Goal: Obtain resource: Obtain resource

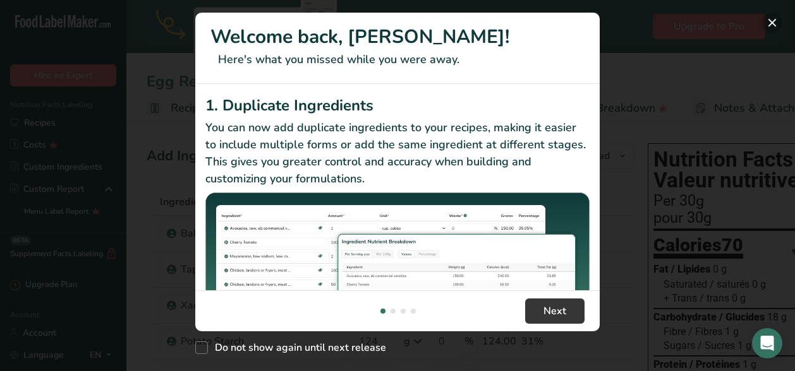
click at [773, 21] on button "New Features" at bounding box center [772, 23] width 20 height 20
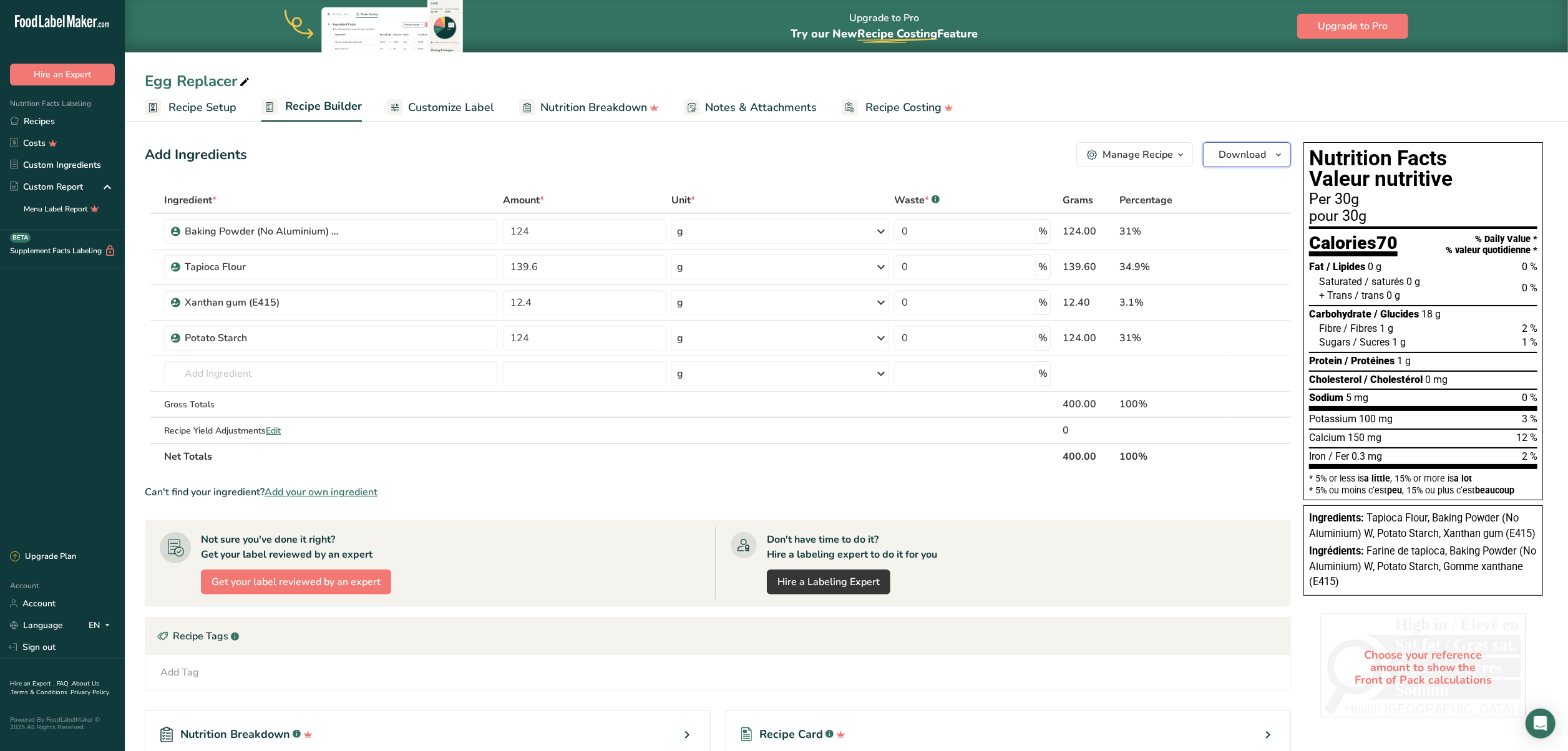
click at [775, 157] on icon "button" at bounding box center [1278, 155] width 10 height 16
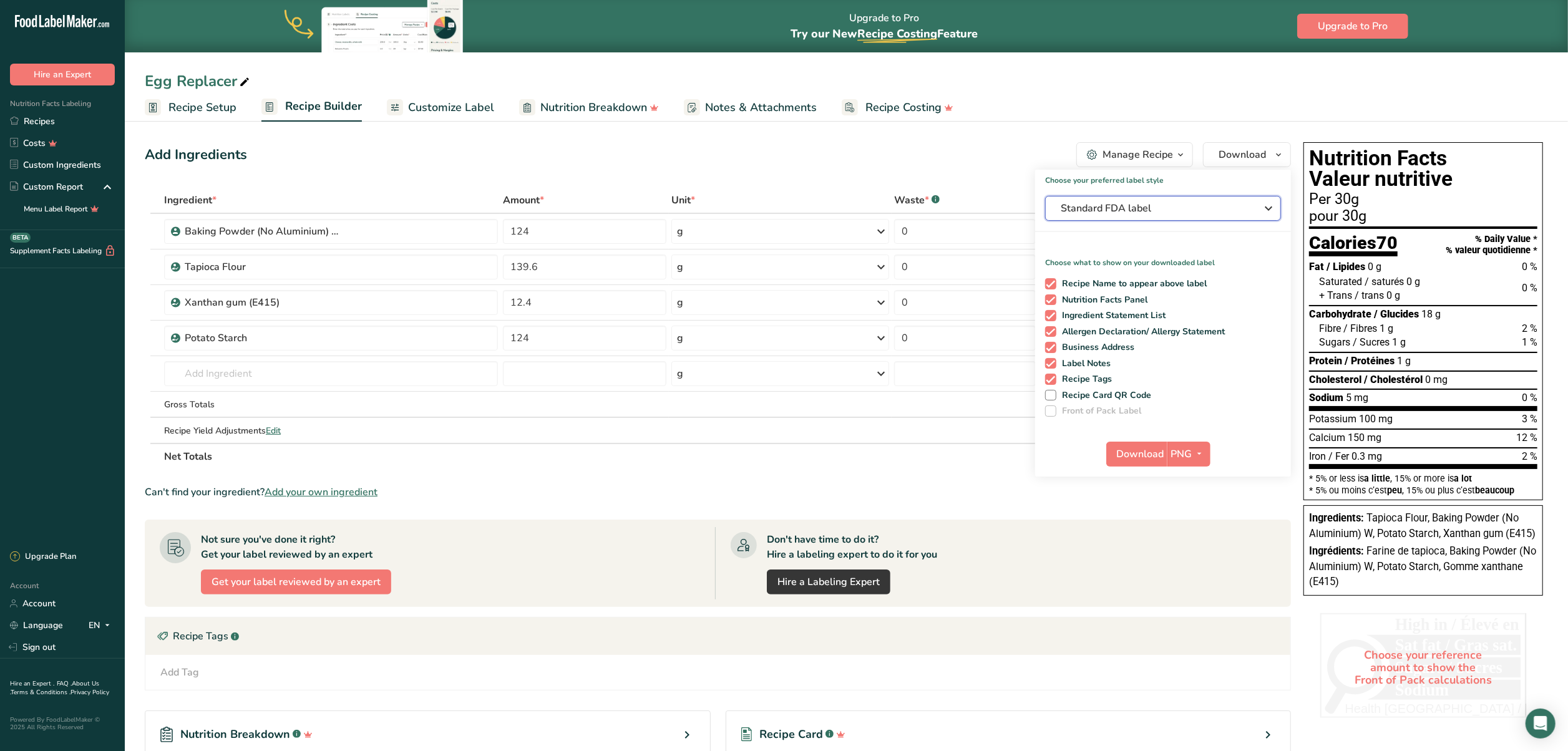
click at [775, 205] on icon "button" at bounding box center [1268, 208] width 15 height 23
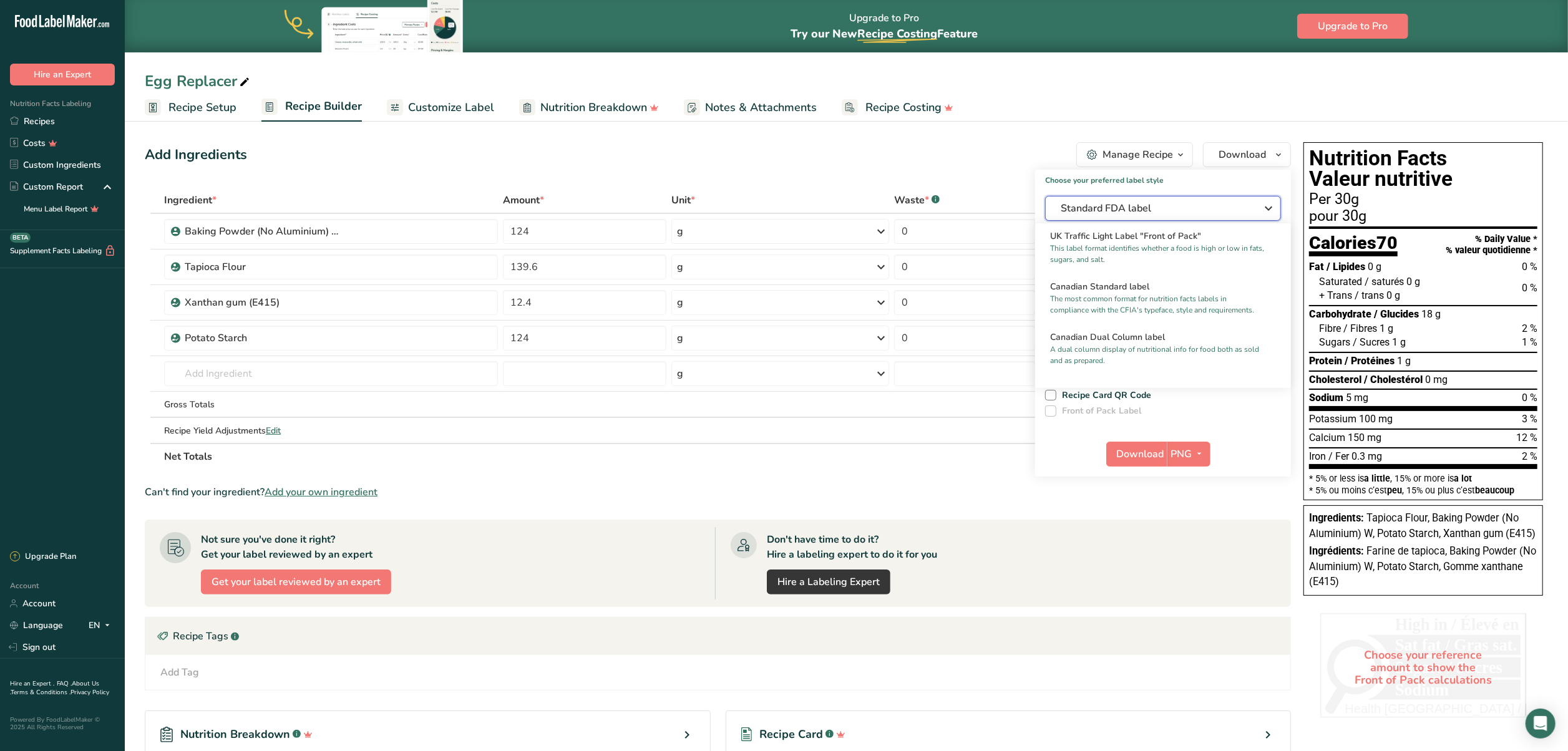
scroll to position [456, 0]
click at [775, 290] on h2 "Canadian Standard label" at bounding box center [1162, 283] width 226 height 13
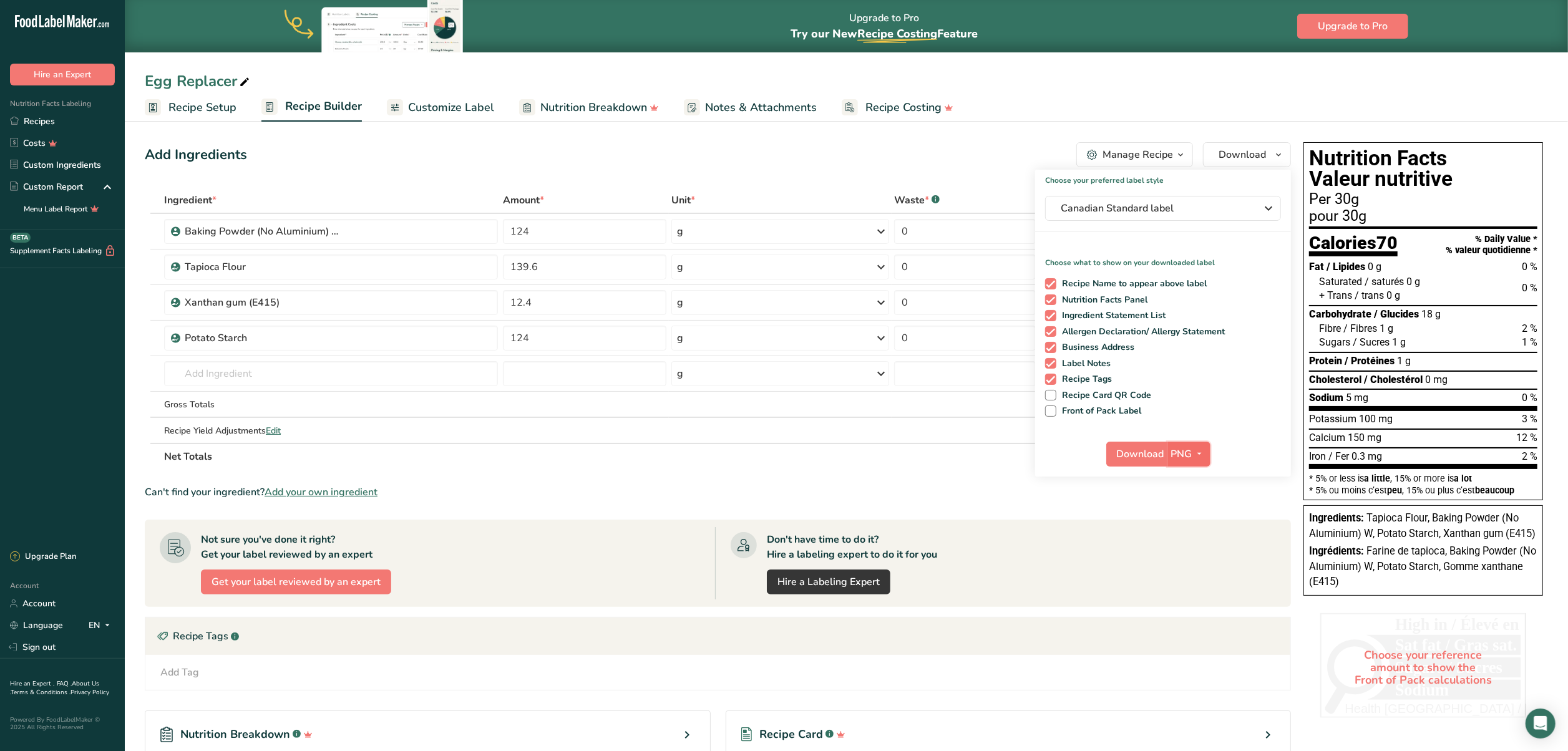
click at [775, 366] on icon "button" at bounding box center [1200, 454] width 10 height 16
click at [775, 366] on link "PDF" at bounding box center [1190, 541] width 39 height 21
click at [775, 366] on span "Download" at bounding box center [1140, 453] width 47 height 15
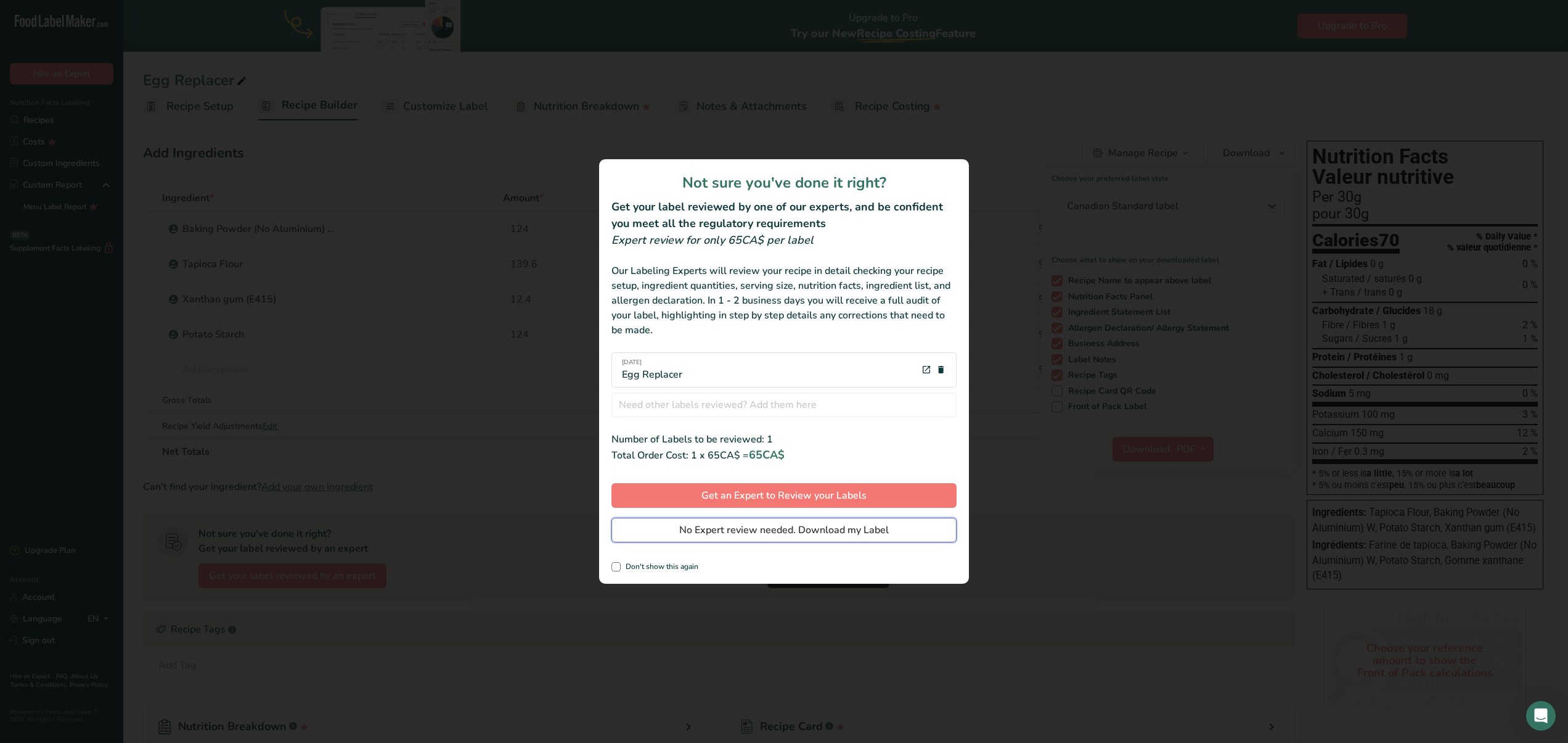
click at [766, 362] on span "No Expert review needed. Download my Label" at bounding box center [784, 529] width 210 height 15
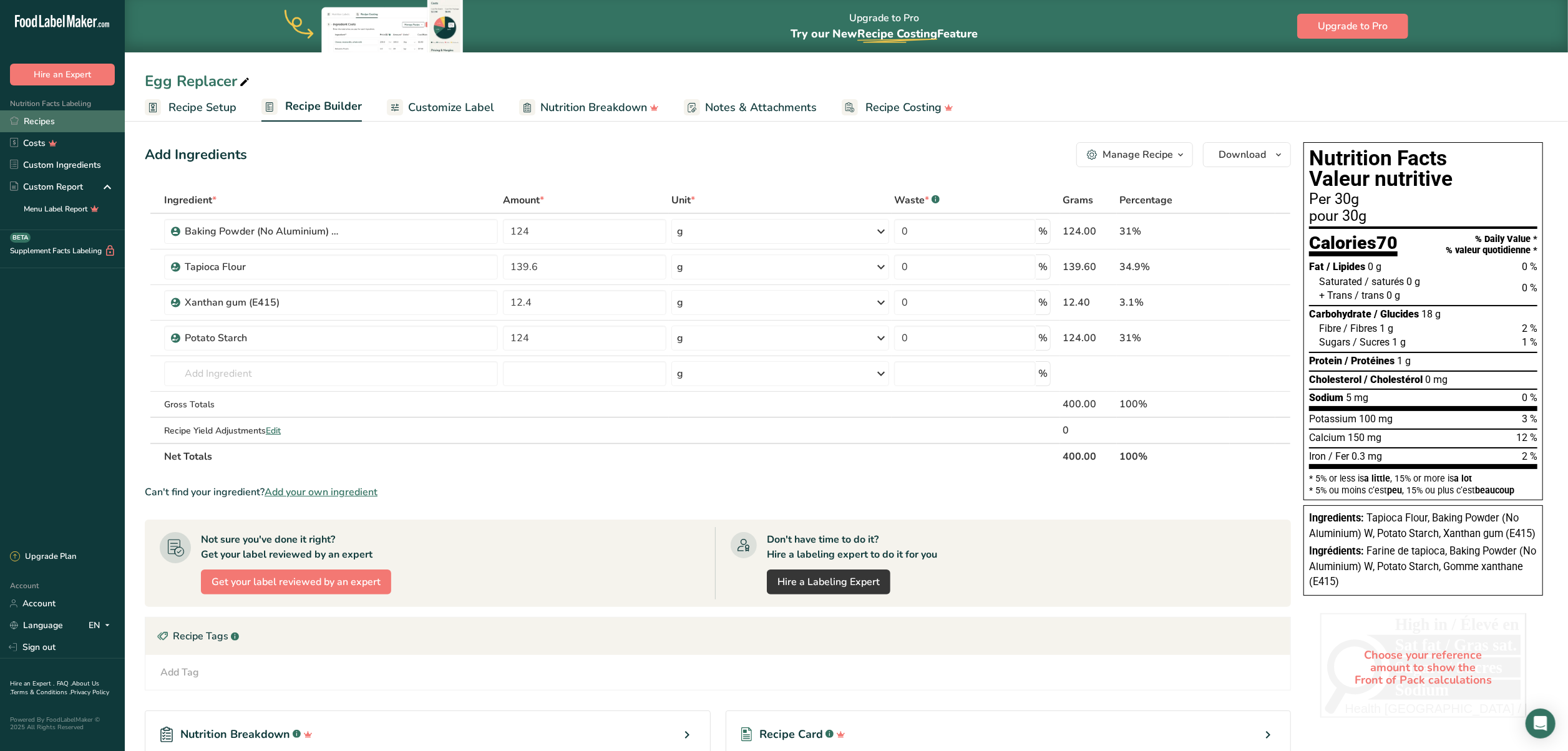
click at [46, 115] on link "Recipes" at bounding box center [62, 121] width 124 height 22
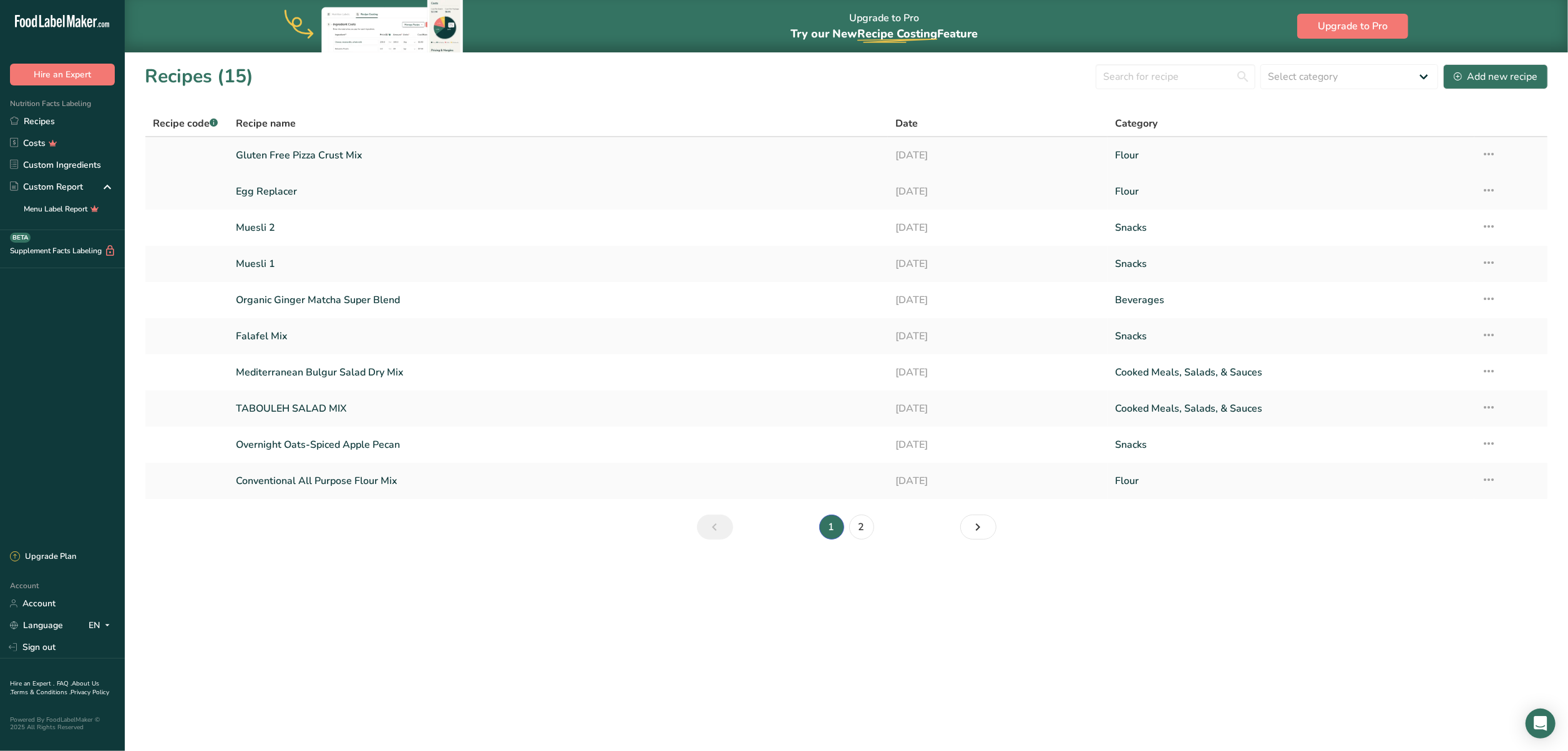
click at [343, 150] on link "Gluten Free Pizza Crust Mix" at bounding box center [558, 155] width 645 height 27
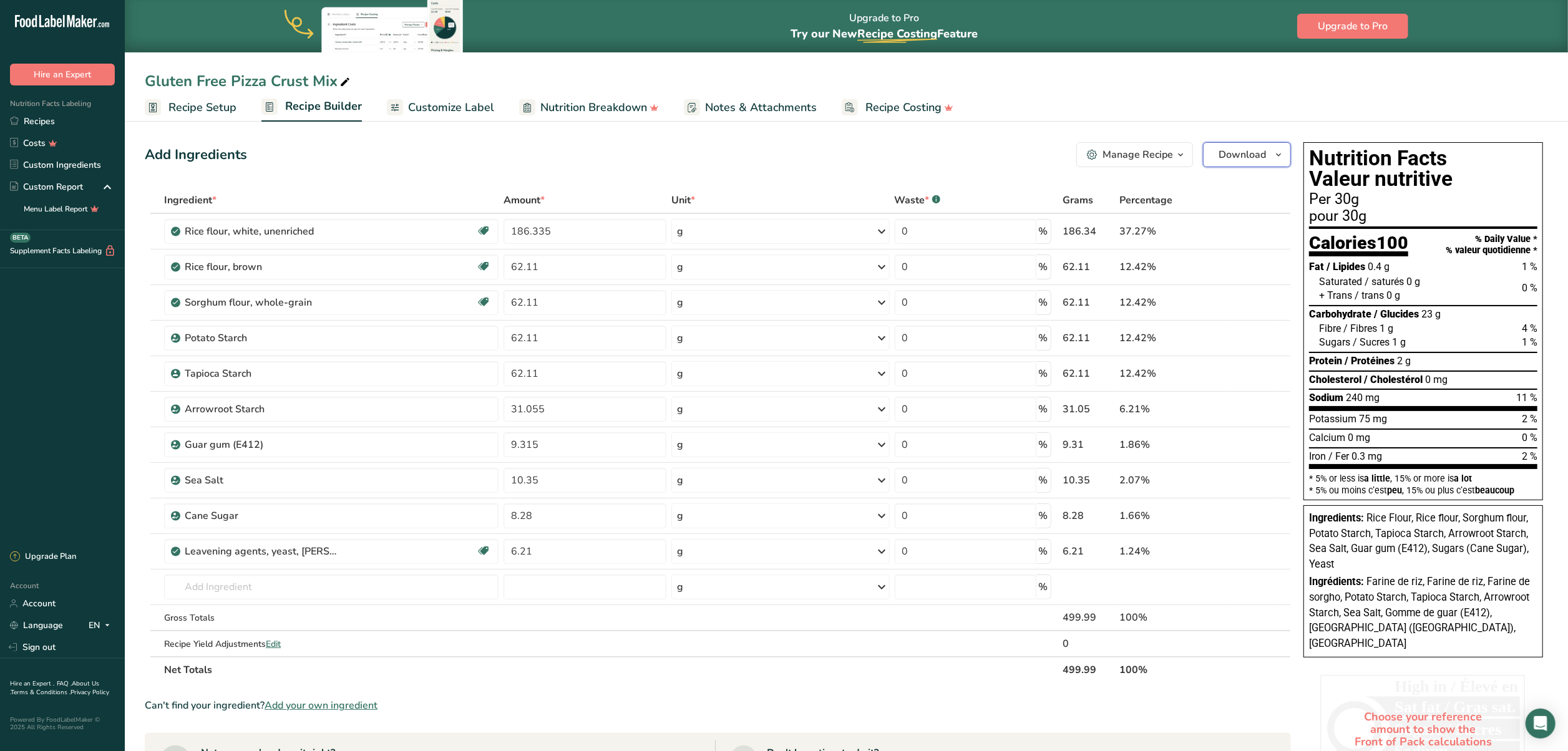
click at [775, 153] on icon "button" at bounding box center [1278, 155] width 10 height 16
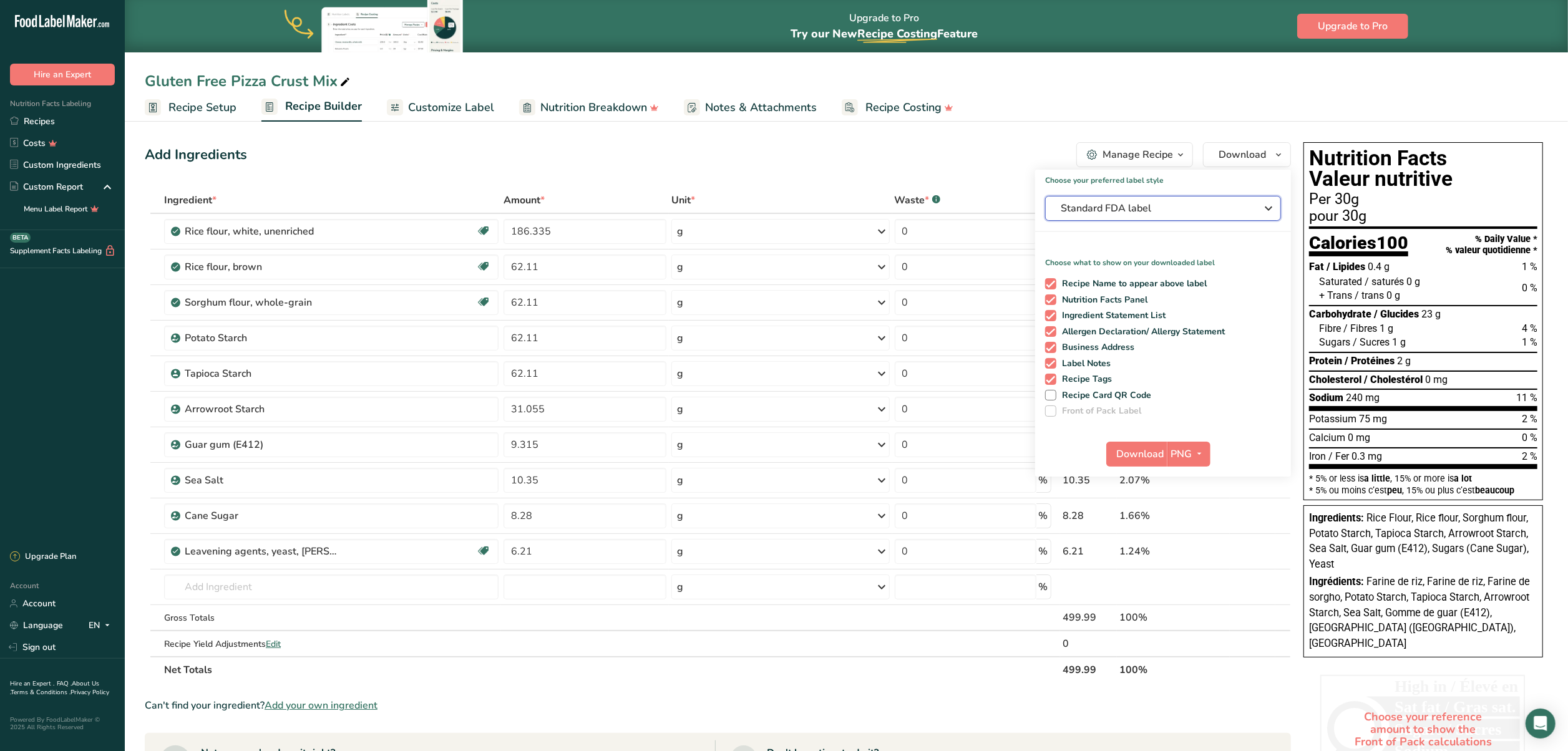
click at [775, 202] on span "Standard FDA label" at bounding box center [1154, 207] width 188 height 15
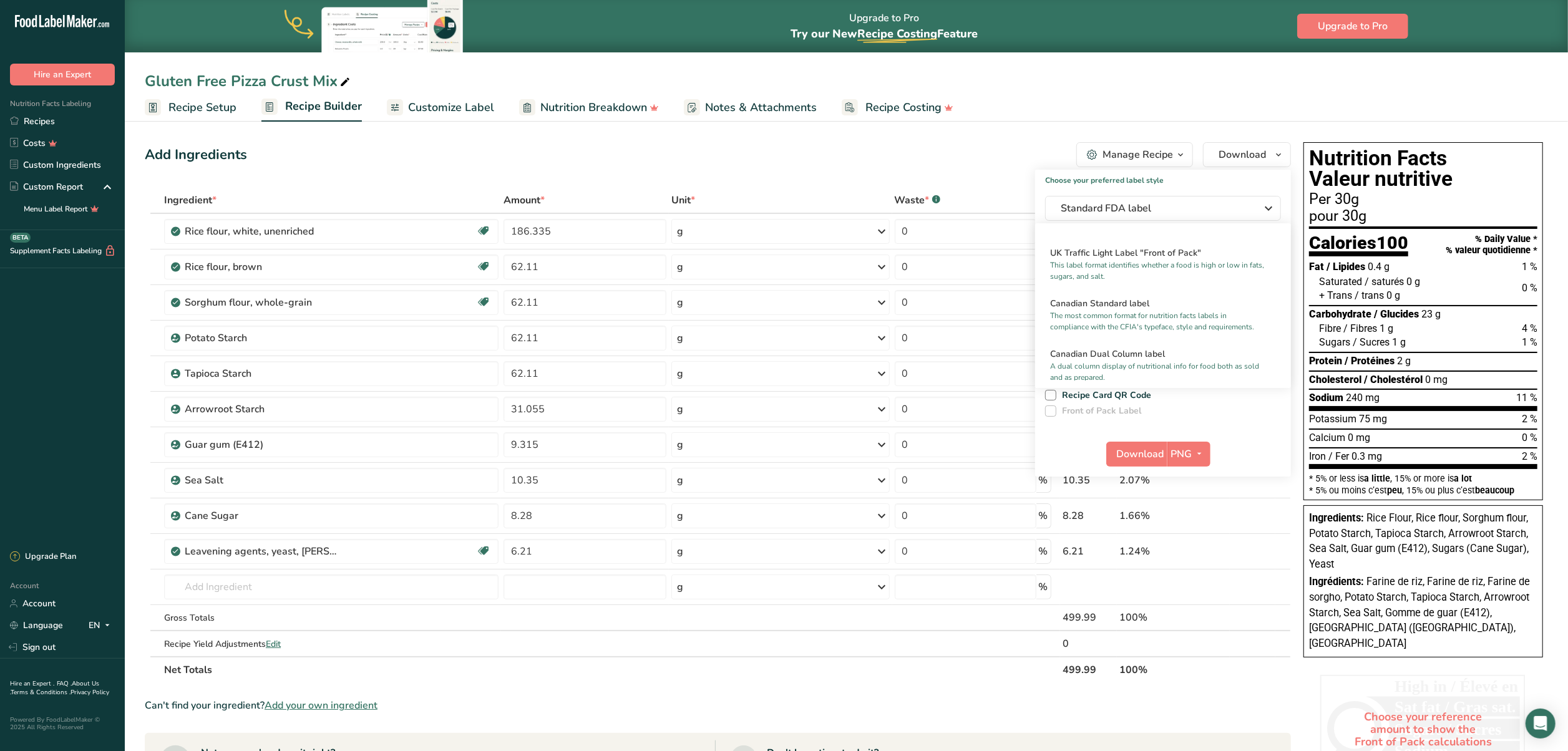
click at [775, 333] on p "The most common format for nutrition facts labels in compliance with the CFIA's…" at bounding box center [1156, 321] width 214 height 23
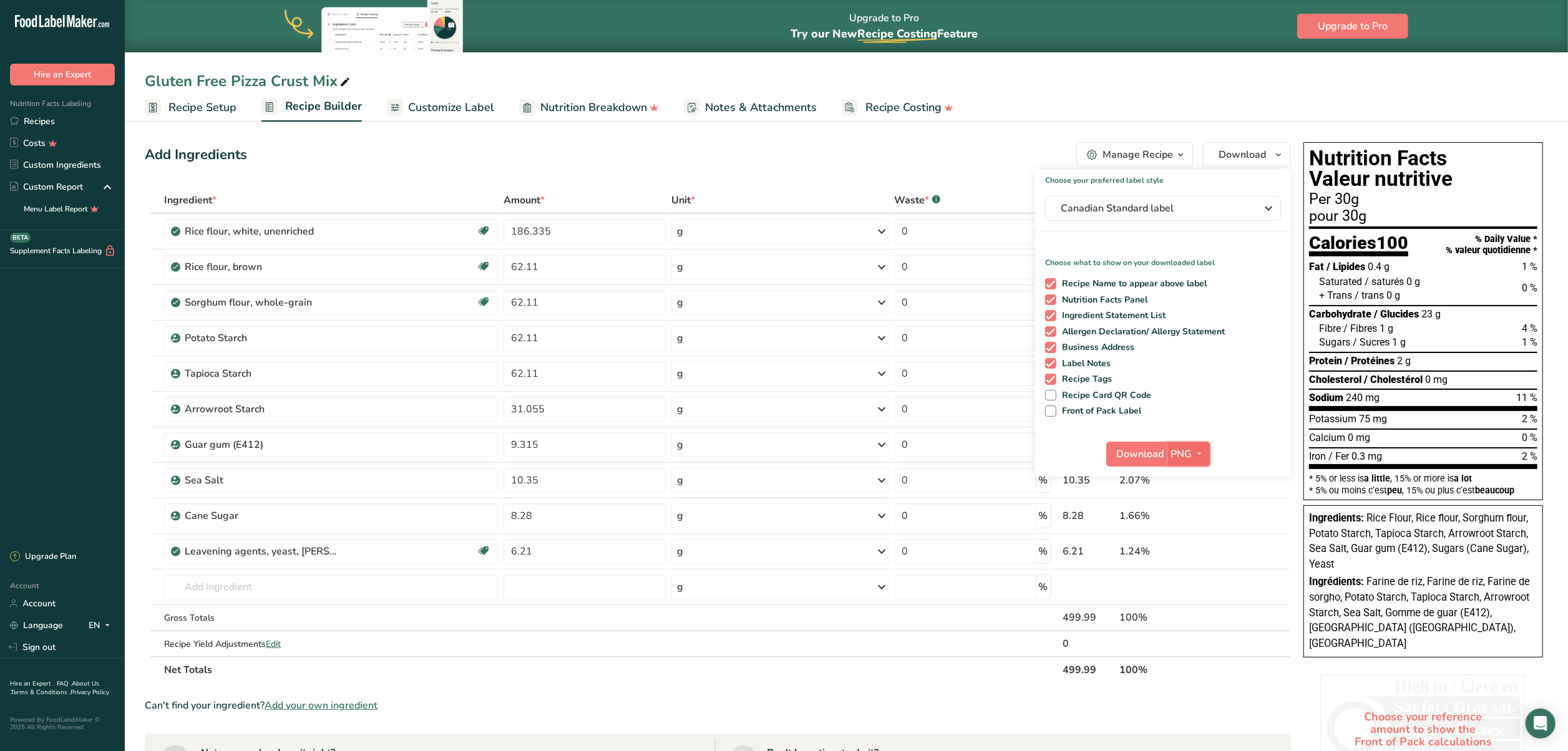
click at [775, 366] on span "PNG" at bounding box center [1181, 453] width 21 height 15
click at [775, 366] on link "PDF" at bounding box center [1190, 541] width 39 height 21
click at [775, 366] on span "Download" at bounding box center [1140, 453] width 47 height 15
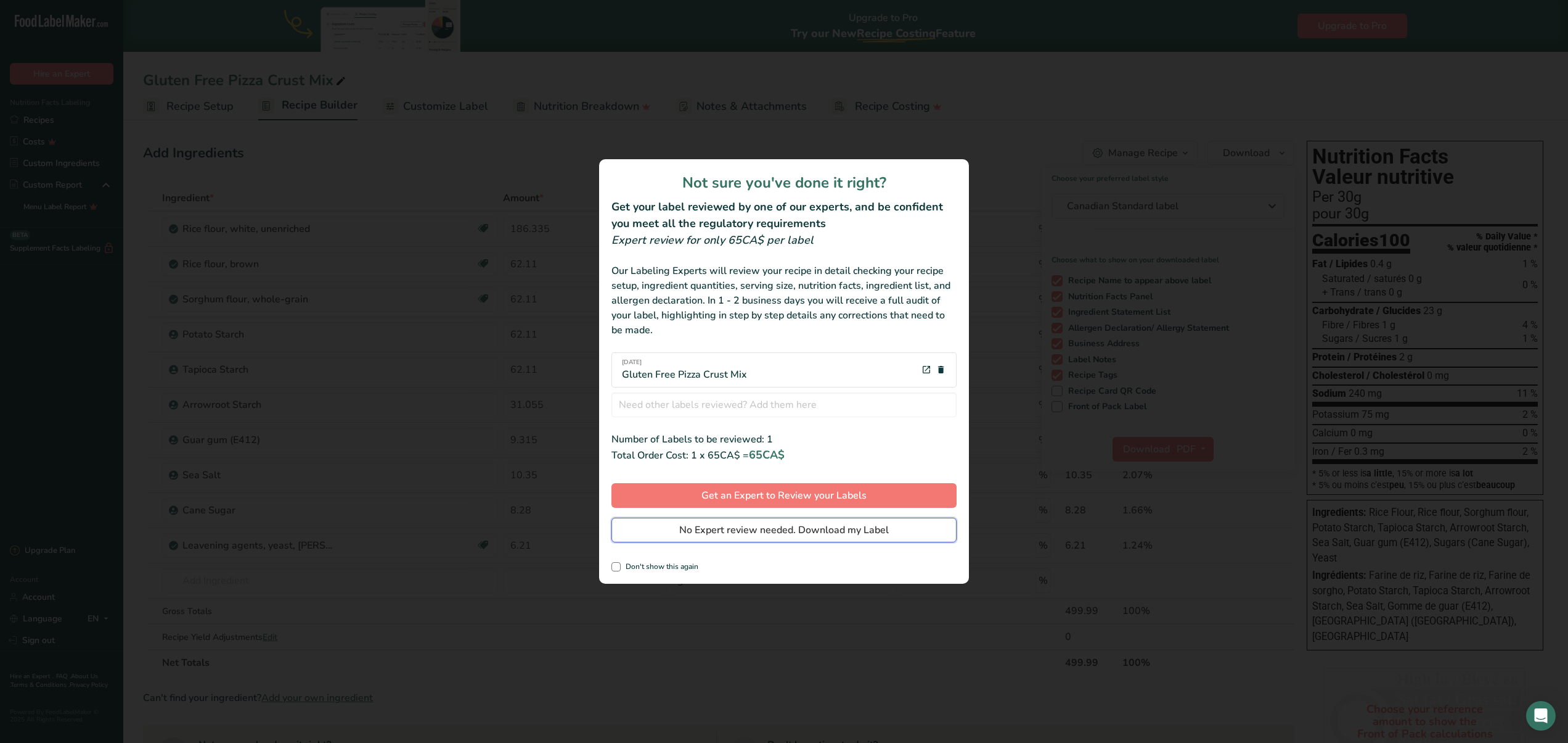
click at [729, 362] on button "No Expert review needed. Download my Label" at bounding box center [784, 529] width 345 height 24
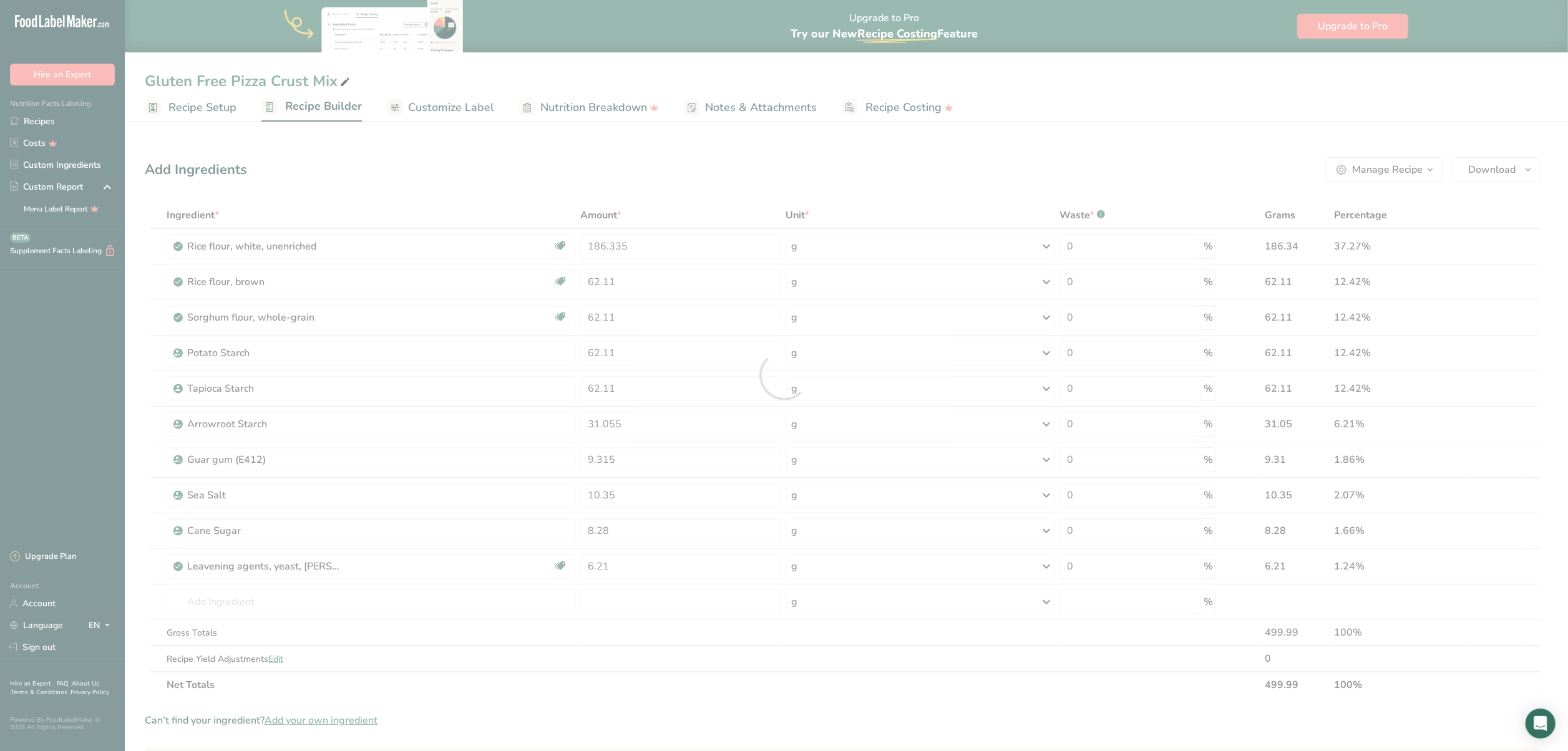
scroll to position [0, 0]
